Goal: Information Seeking & Learning: Compare options

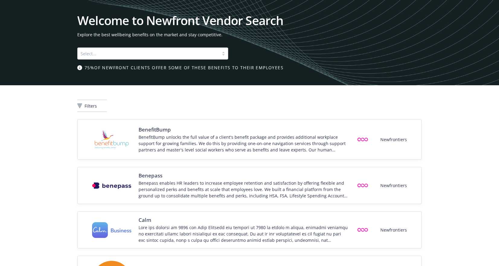
click at [137, 54] on div at bounding box center [148, 53] width 135 height 7
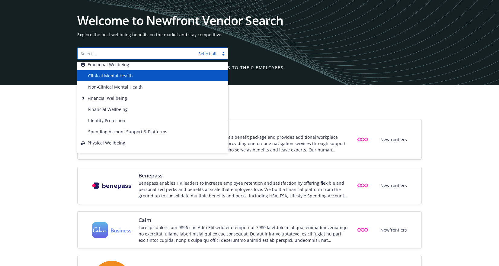
scroll to position [50, 0]
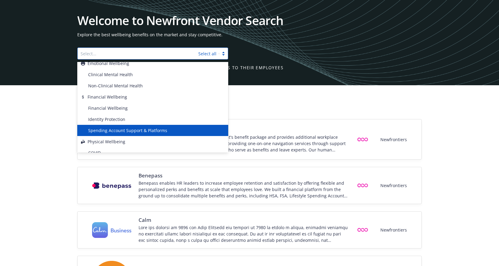
click at [126, 129] on span "Spending Account Support & Platforms" at bounding box center [127, 130] width 79 height 6
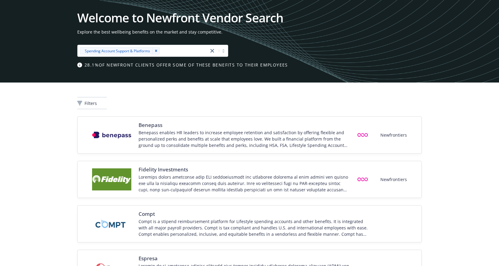
scroll to position [0, 0]
